Goal: Task Accomplishment & Management: Use online tool/utility

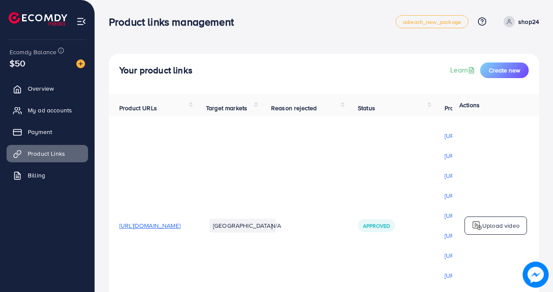
drag, startPoint x: 328, startPoint y: 210, endPoint x: 428, endPoint y: 309, distance: 140.5
click at [428, 291] on html "Product links management adreach_new_package Help Center Contact Support Plans …" at bounding box center [276, 146] width 553 height 292
click at [180, 228] on span "[URL][DOMAIN_NAME]" at bounding box center [149, 225] width 61 height 9
